Goal: Transaction & Acquisition: Purchase product/service

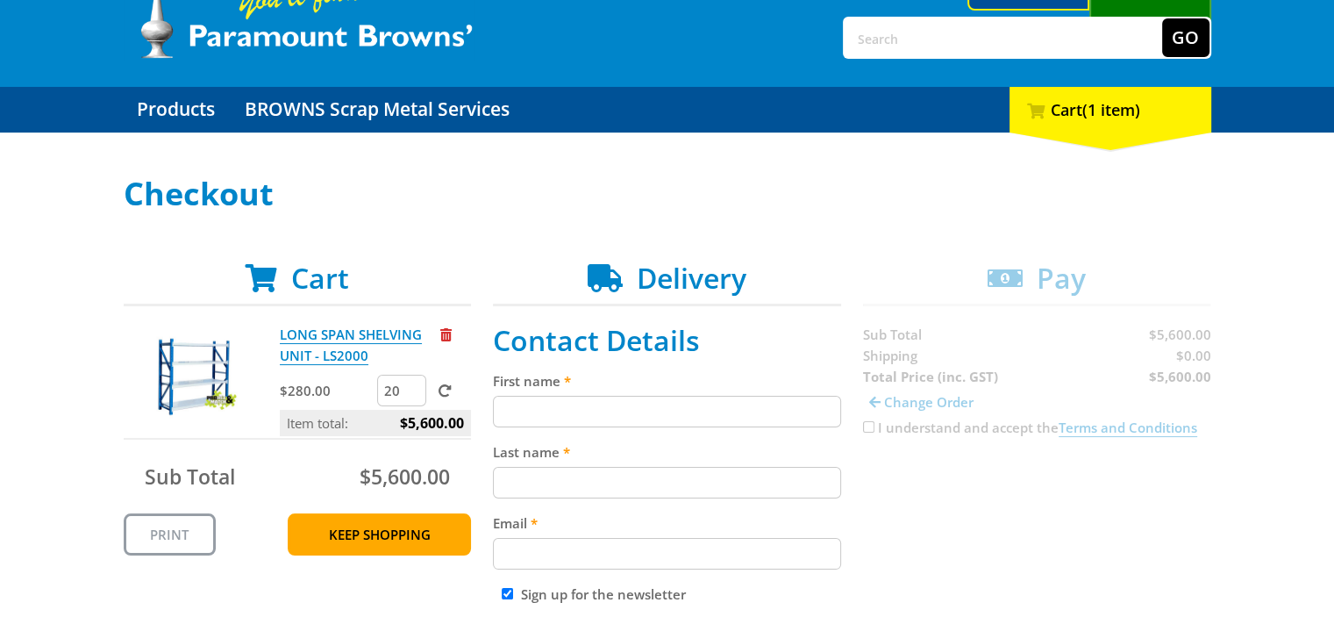
scroll to position [263, 0]
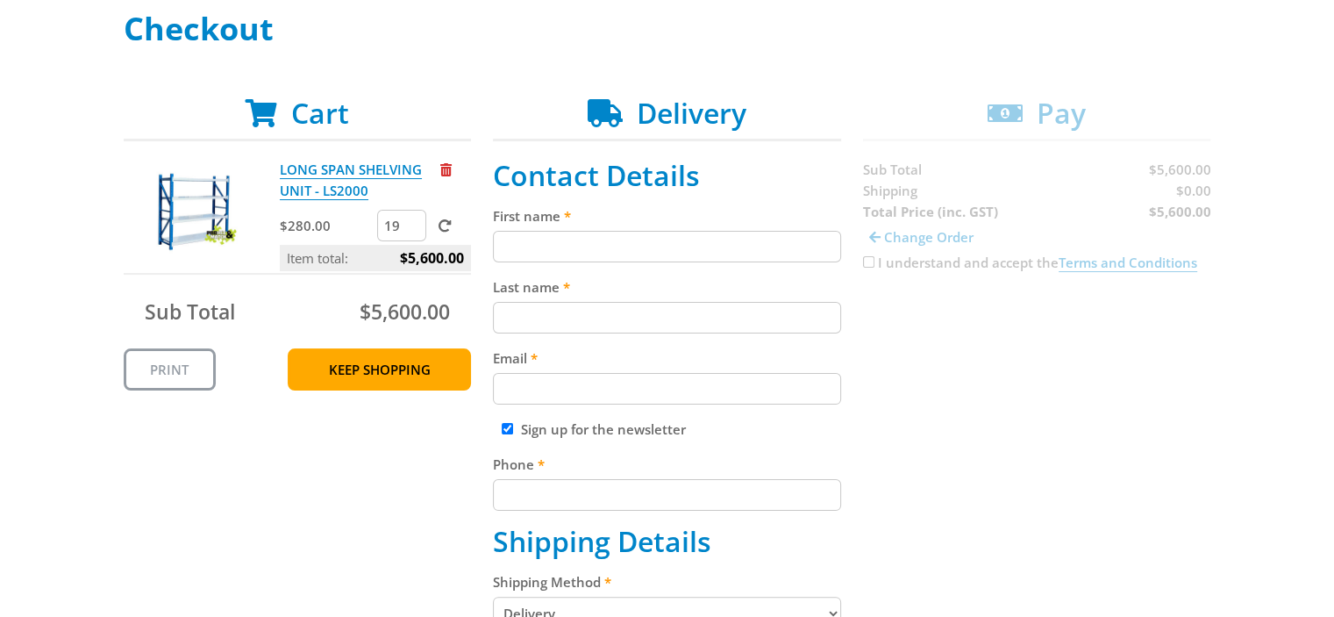
click at [412, 229] on input "19" at bounding box center [401, 226] width 49 height 32
click at [412, 229] on input "18" at bounding box center [401, 226] width 49 height 32
click at [412, 229] on input "17" at bounding box center [401, 226] width 49 height 32
click at [412, 229] on input "16" at bounding box center [401, 226] width 49 height 32
click at [412, 229] on input "15" at bounding box center [401, 226] width 49 height 32
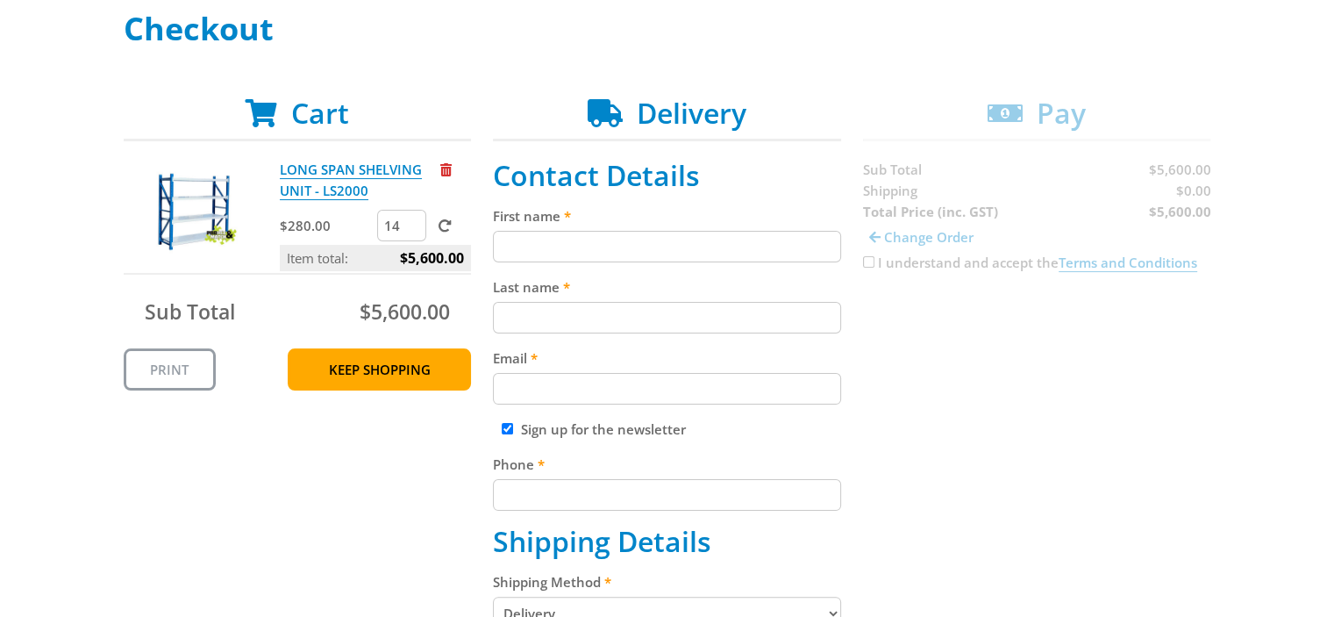
click at [412, 229] on input "14" at bounding box center [401, 226] width 49 height 32
click at [412, 229] on input "13" at bounding box center [401, 226] width 49 height 32
click at [412, 229] on input "12" at bounding box center [401, 226] width 49 height 32
click at [412, 229] on input "11" at bounding box center [401, 226] width 49 height 32
click at [413, 229] on input "10" at bounding box center [401, 226] width 49 height 32
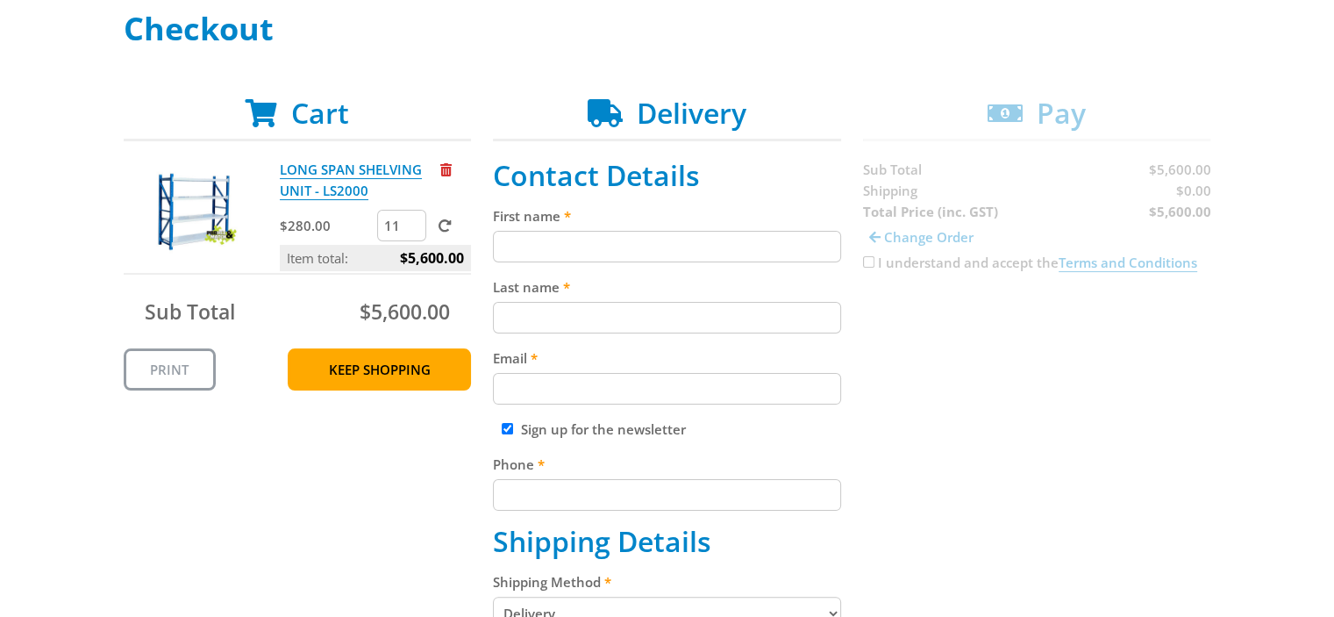
type input "11"
click at [414, 218] on input "11" at bounding box center [401, 226] width 49 height 32
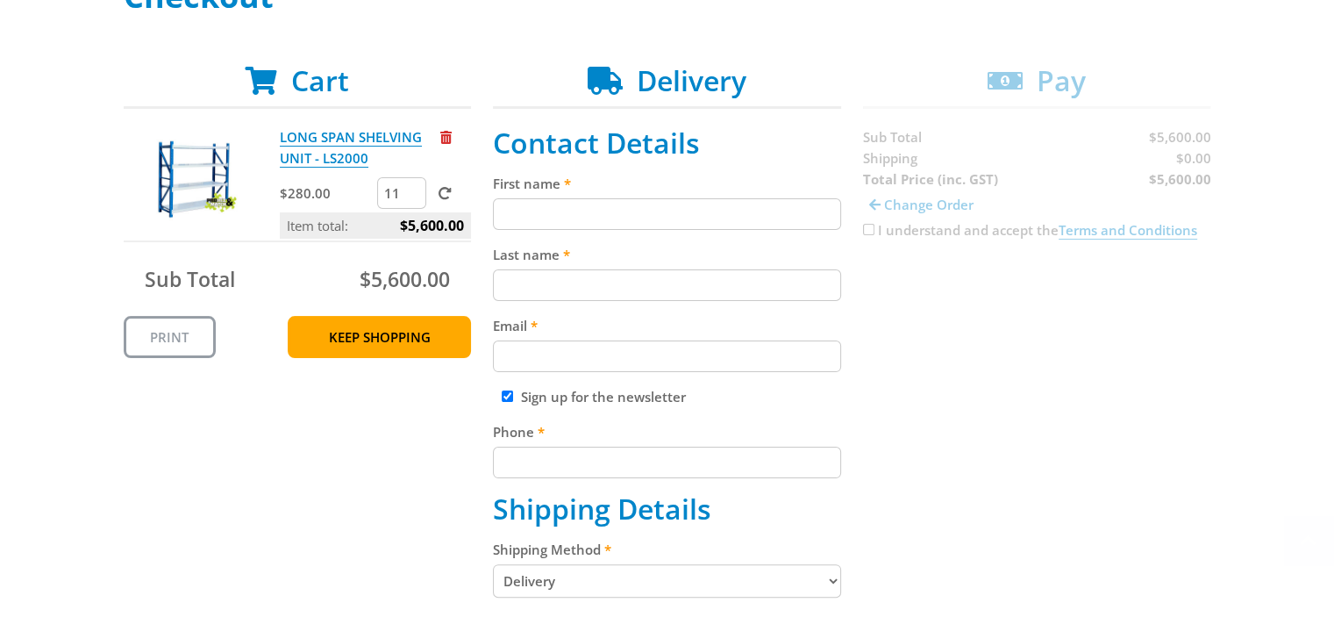
scroll to position [351, 0]
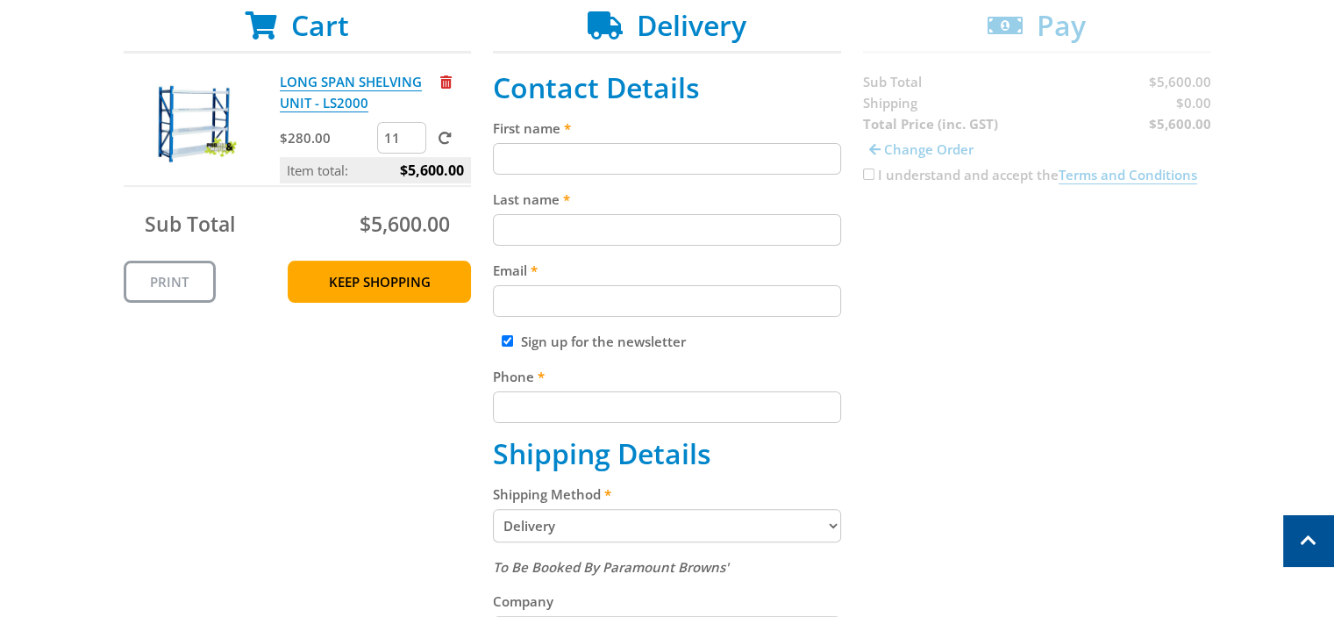
click at [445, 138] on span at bounding box center [445, 138] width 13 height 13
click at [0, 0] on input "submit" at bounding box center [0, 0] width 0 height 0
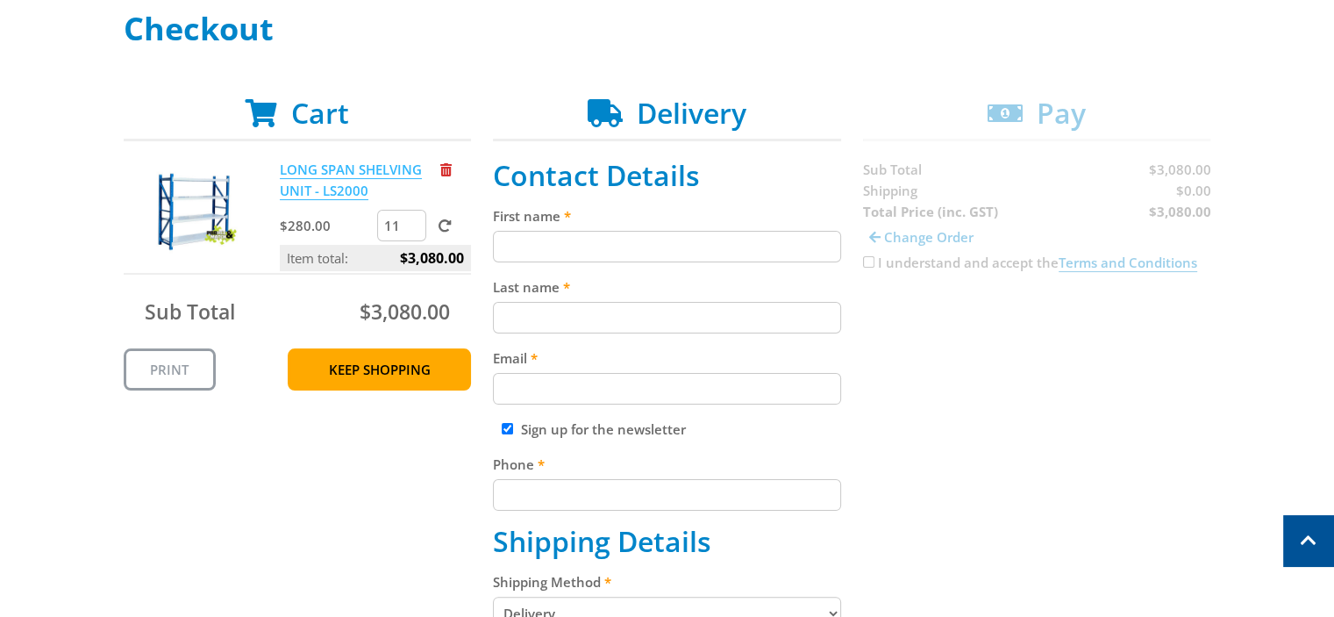
click at [308, 177] on link "LONG SPAN SHELVING UNIT - LS2000" at bounding box center [351, 180] width 142 height 39
